Goal: Task Accomplishment & Management: Use online tool/utility

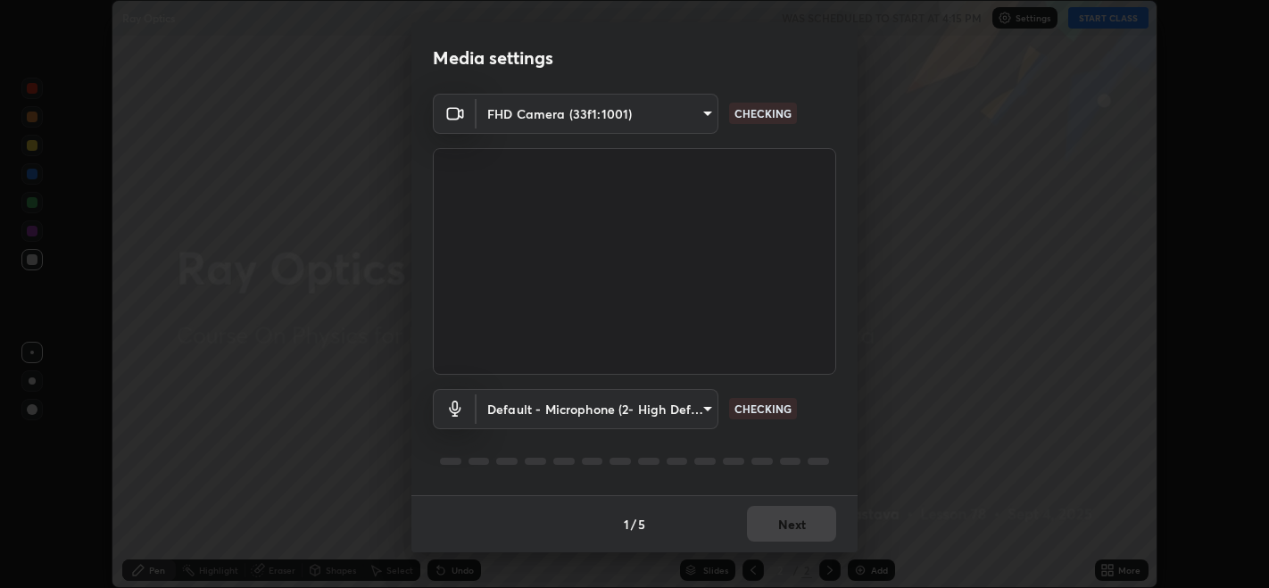
scroll to position [587, 1269]
click at [790, 521] on button "Next" at bounding box center [791, 524] width 89 height 36
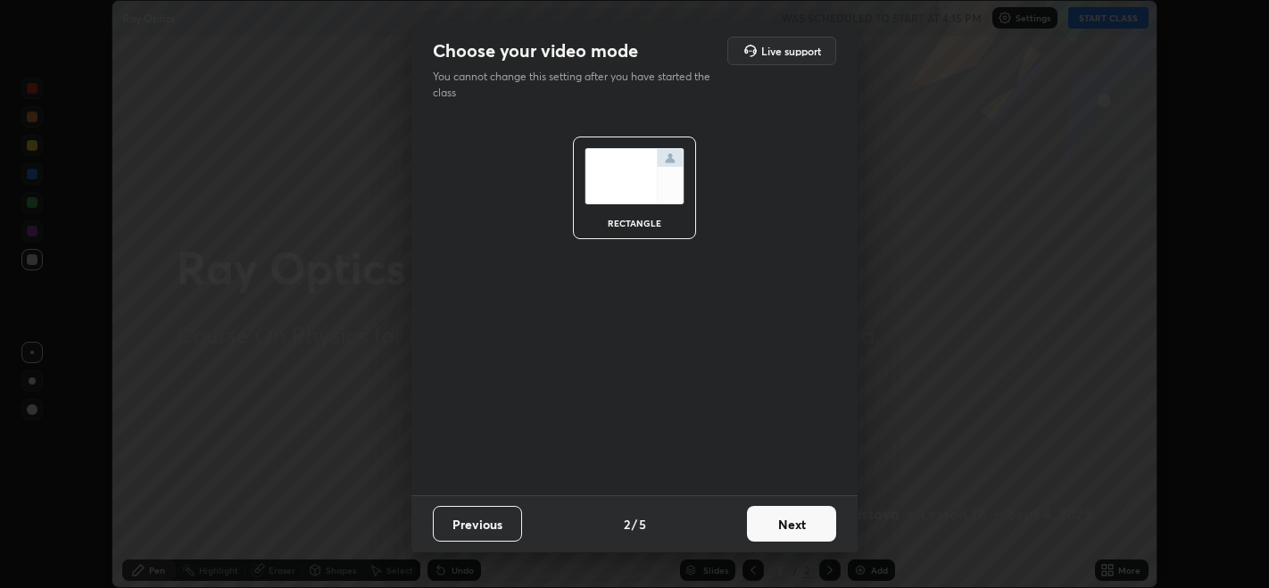
click at [798, 525] on button "Next" at bounding box center [791, 524] width 89 height 36
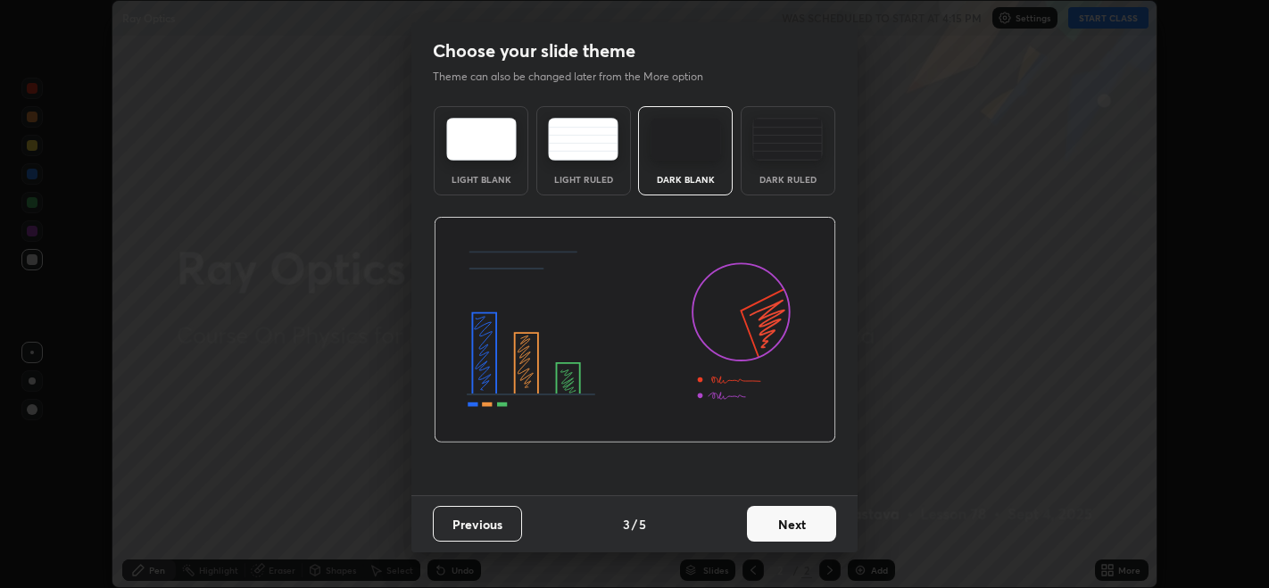
click at [804, 526] on button "Next" at bounding box center [791, 524] width 89 height 36
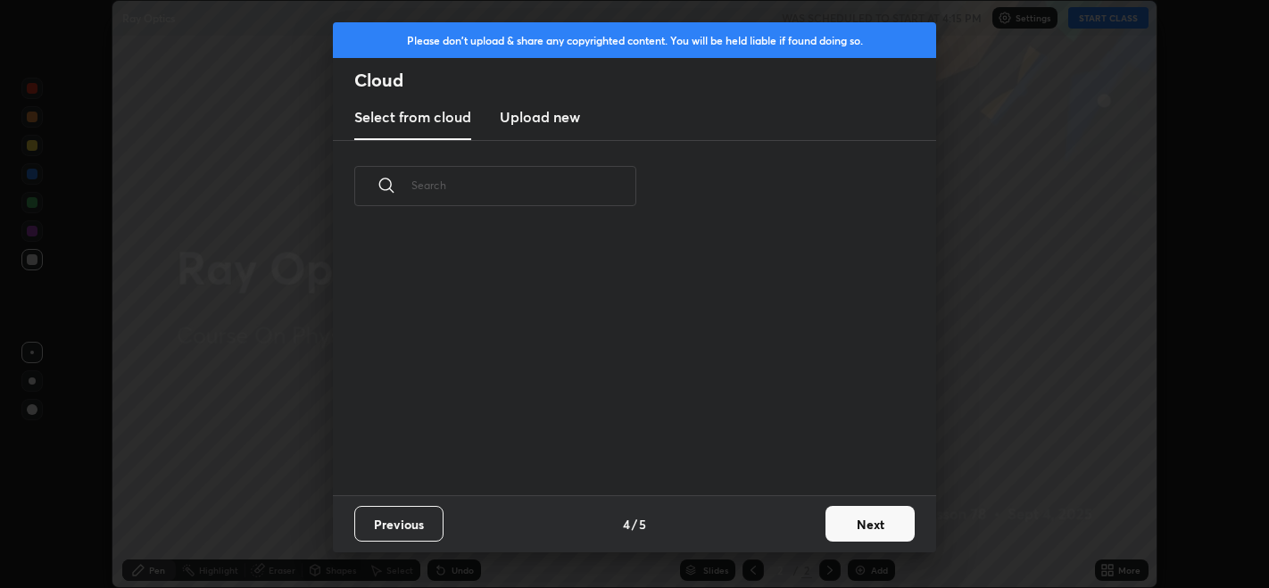
click at [801, 527] on div "Previous 4 / 5 Next" at bounding box center [634, 523] width 603 height 57
click at [828, 525] on button "Next" at bounding box center [869, 524] width 89 height 36
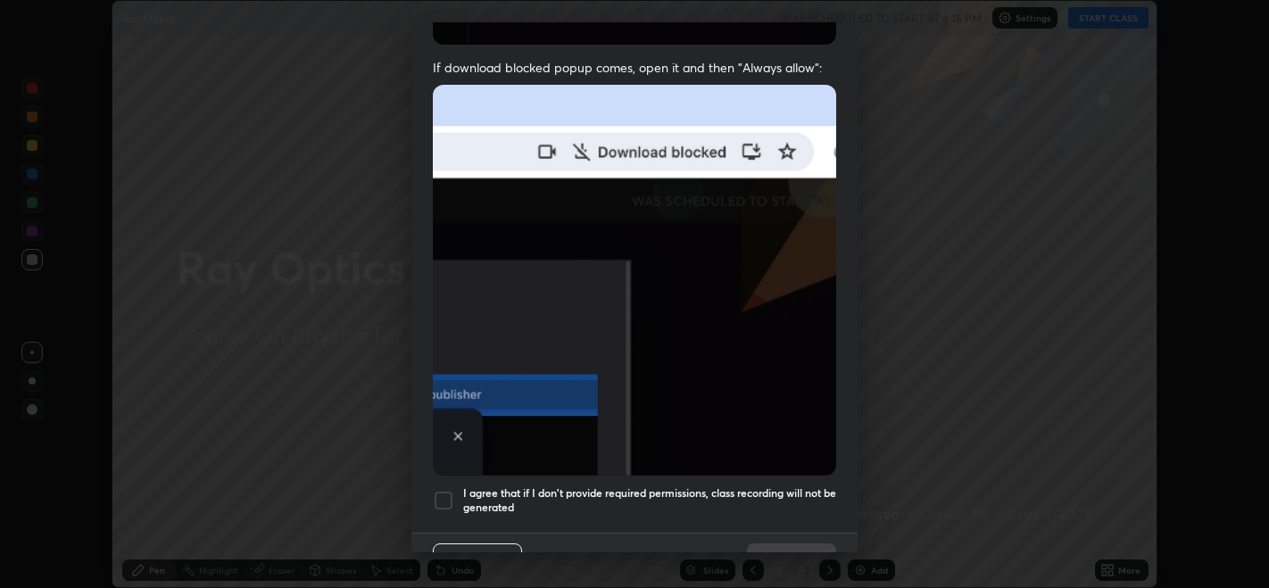
scroll to position [361, 0]
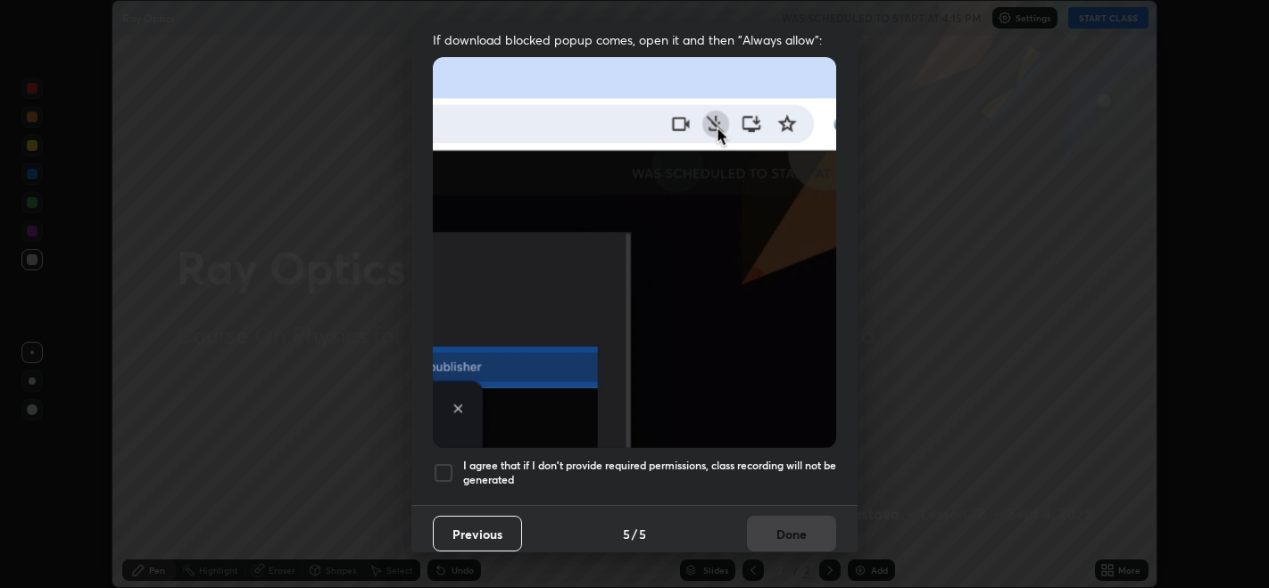
click at [442, 462] on div at bounding box center [443, 472] width 21 height 21
click at [765, 525] on button "Done" at bounding box center [791, 534] width 89 height 36
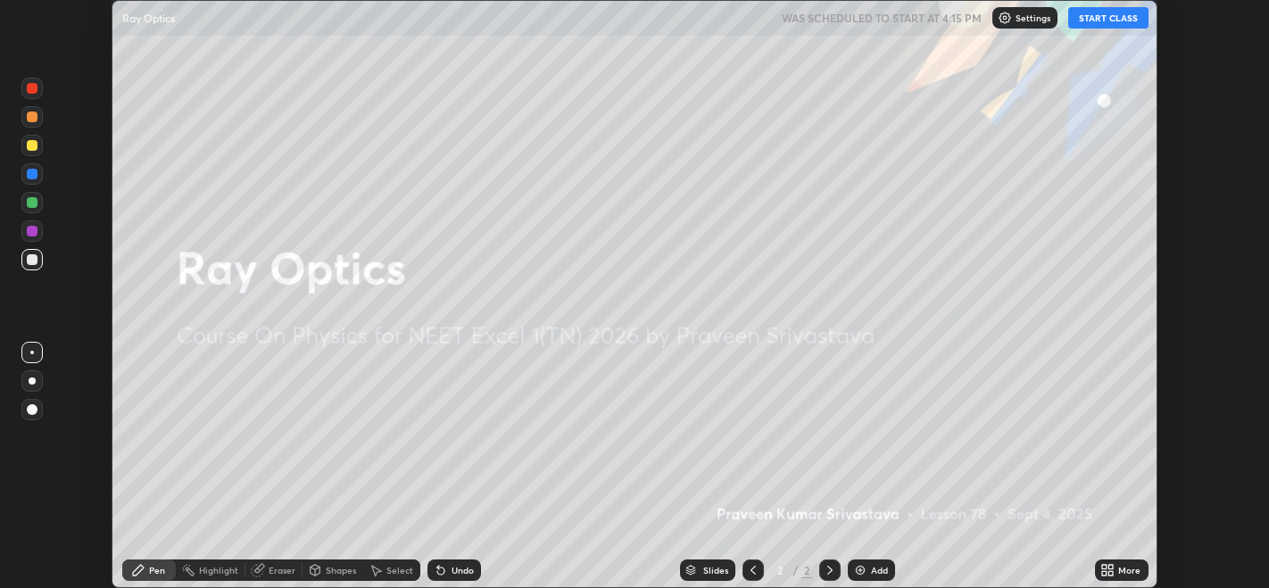
click at [1106, 23] on button "START CLASS" at bounding box center [1108, 17] width 80 height 21
click at [1245, 211] on div "Setting up your live class" at bounding box center [634, 294] width 1269 height 588
